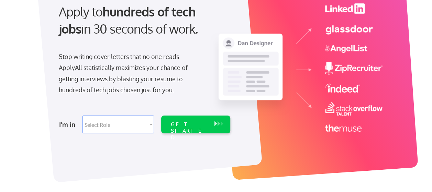
scroll to position [76, 0]
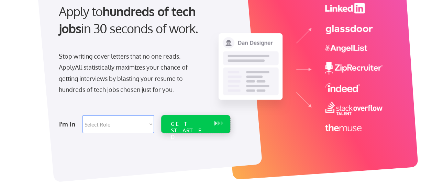
click at [183, 121] on div "GET STARTED" at bounding box center [189, 131] width 37 height 20
click at [150, 124] on select "Select Role Software Engineering Product Management Customer Success Sales UI/U…" at bounding box center [117, 124] width 71 height 18
click at [127, 149] on div at bounding box center [149, 74] width 225 height 217
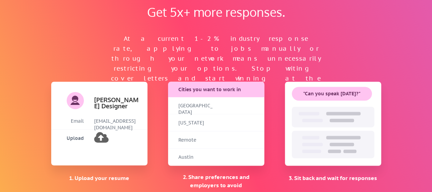
scroll to position [463, 0]
drag, startPoint x: 127, startPoint y: 149, endPoint x: 131, endPoint y: 107, distance: 42.1
click at [131, 107] on div "Dan Designer Email jobs@gmail.com Upload" at bounding box center [99, 123] width 96 height 84
